Goal: Task Accomplishment & Management: Complete application form

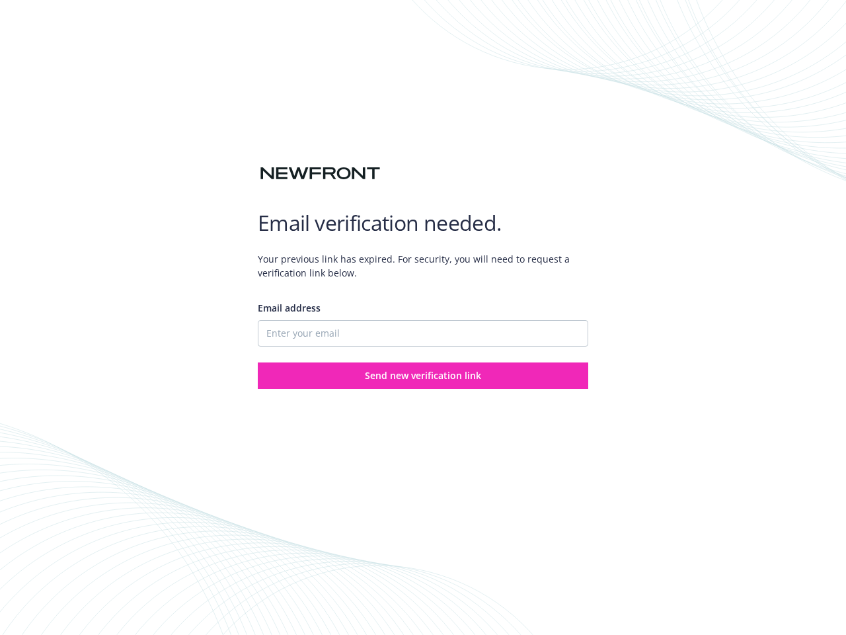
click at [423, 317] on div "Email address" at bounding box center [423, 324] width 331 height 46
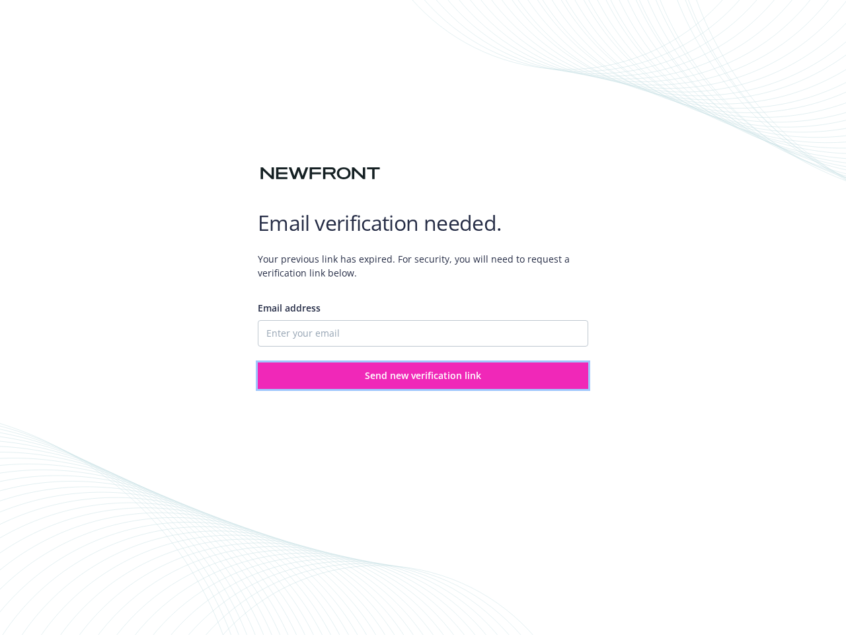
click at [423, 376] on span "Send new verification link" at bounding box center [423, 375] width 116 height 13
